Goal: Task Accomplishment & Management: Use online tool/utility

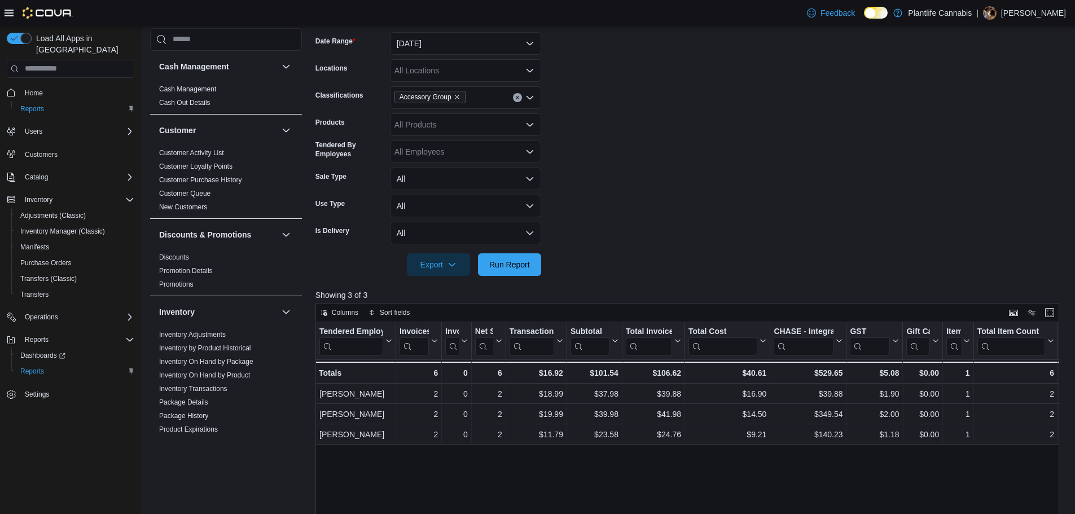
scroll to position [113, 0]
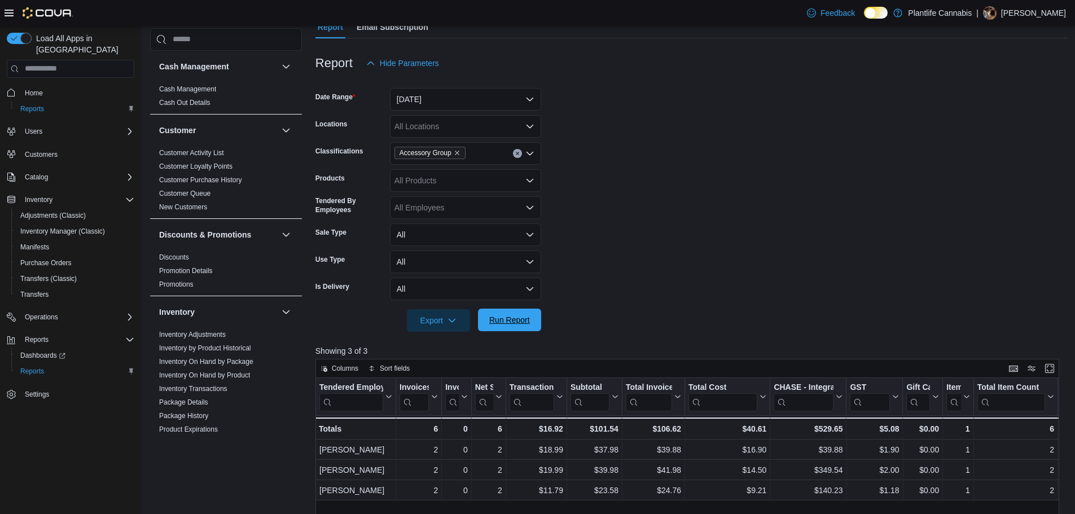
click at [522, 313] on span "Run Report" at bounding box center [510, 320] width 50 height 23
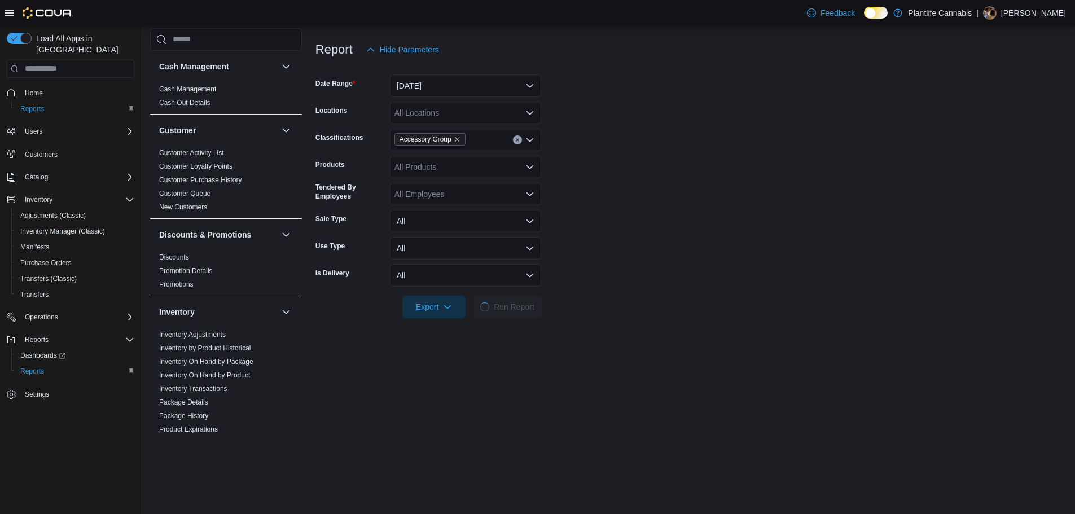
scroll to position [169, 0]
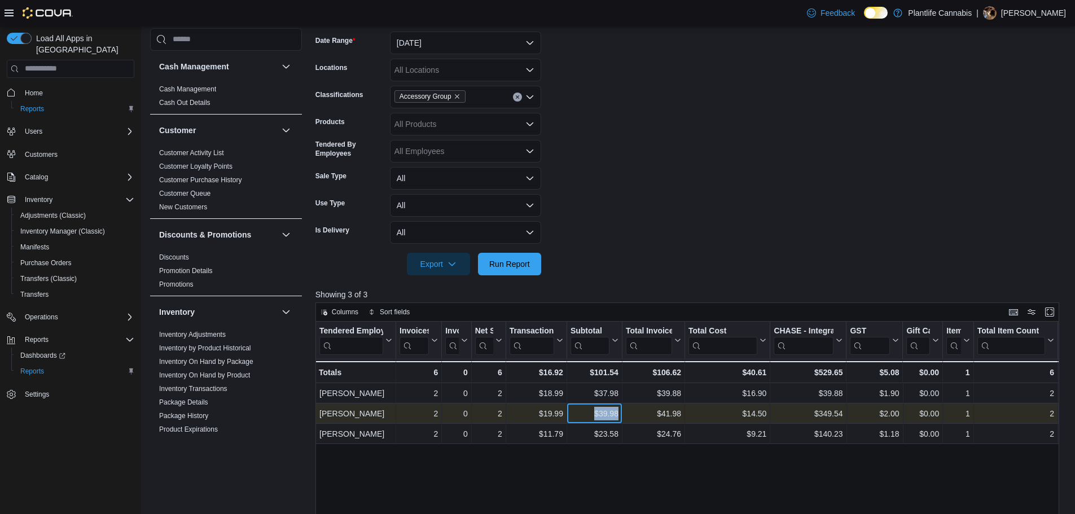
drag, startPoint x: 584, startPoint y: 412, endPoint x: 620, endPoint y: 414, distance: 35.6
click at [620, 414] on div "$39.98 - Subtotal, column 6, row 2" at bounding box center [594, 413] width 55 height 20
copy div "$39.98"
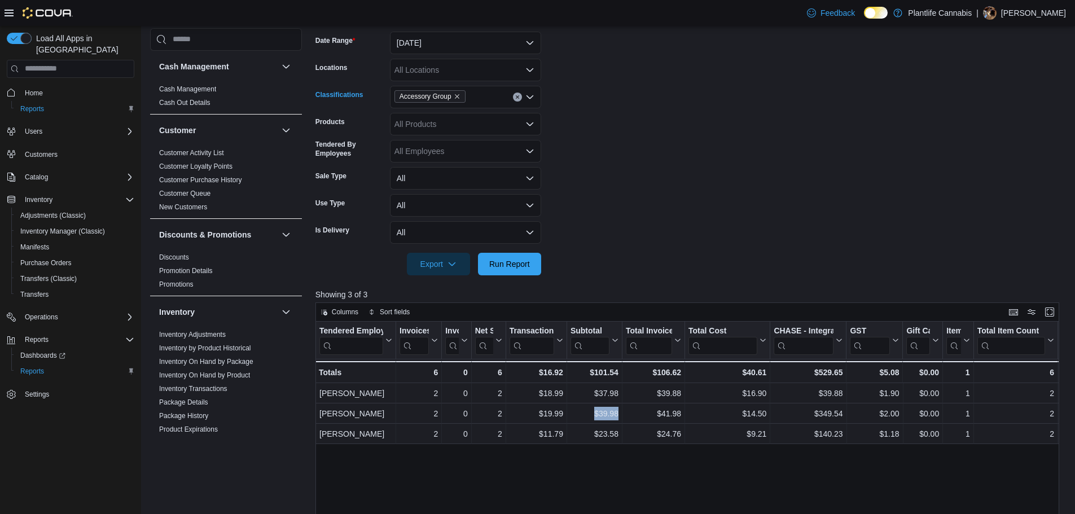
click at [515, 95] on icon "Clear input" at bounding box center [517, 97] width 5 height 5
click at [538, 263] on button "Run Report" at bounding box center [509, 263] width 63 height 23
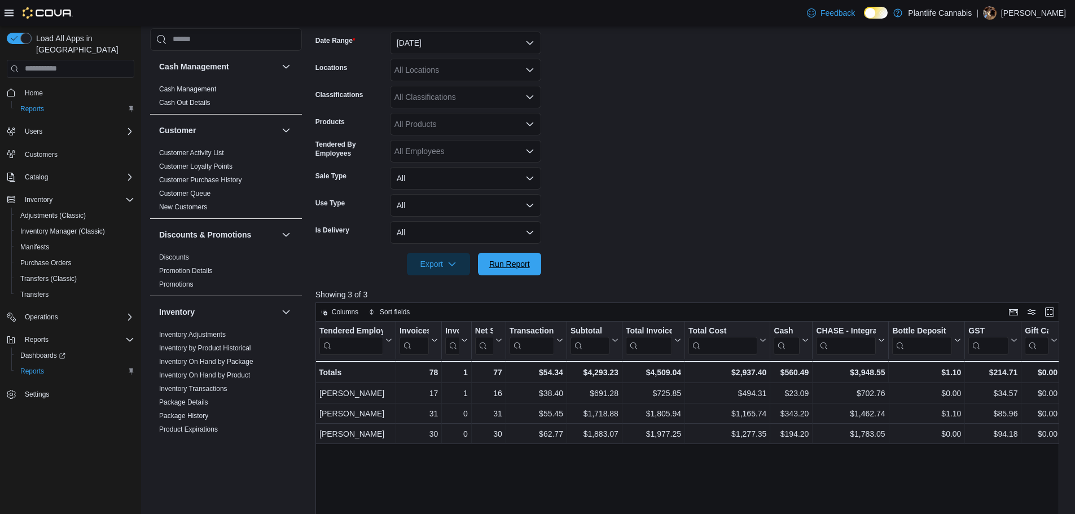
drag, startPoint x: 538, startPoint y: 267, endPoint x: 558, endPoint y: 265, distance: 20.4
click at [538, 267] on button "Run Report" at bounding box center [509, 264] width 63 height 23
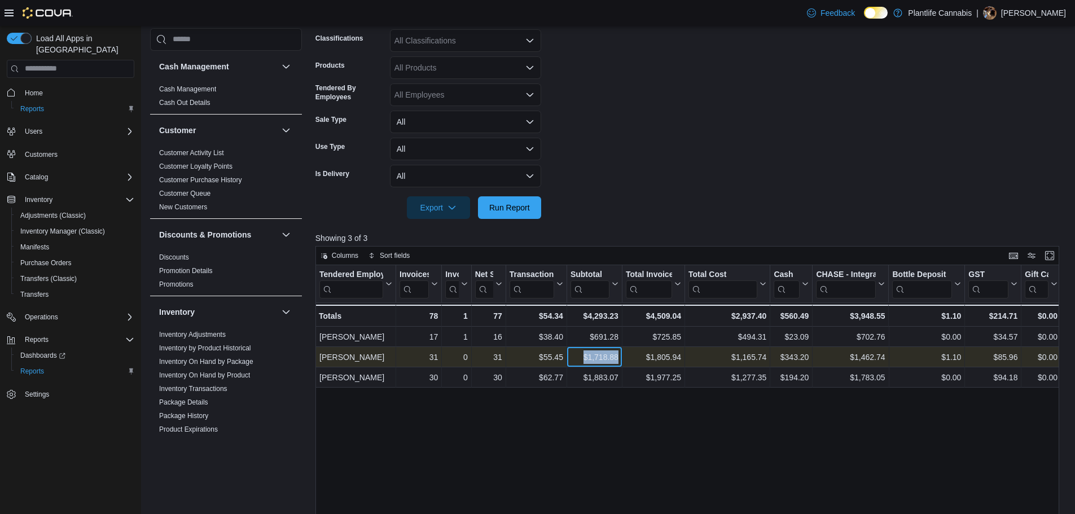
drag, startPoint x: 575, startPoint y: 355, endPoint x: 620, endPoint y: 357, distance: 44.0
click at [620, 357] on div "$1,718.88 - Subtotal, column 6, row 2" at bounding box center [594, 357] width 55 height 20
copy div "$1,718.88"
